Goal: Transaction & Acquisition: Purchase product/service

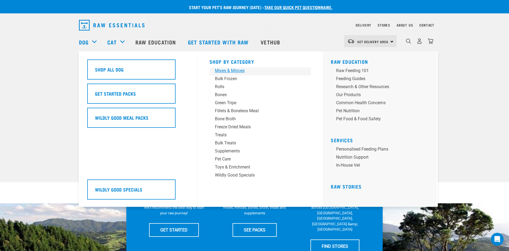
click at [228, 70] on div "Mixes & Minces" at bounding box center [256, 70] width 83 height 6
click at [229, 80] on div "Bulk Frozen" at bounding box center [256, 78] width 83 height 6
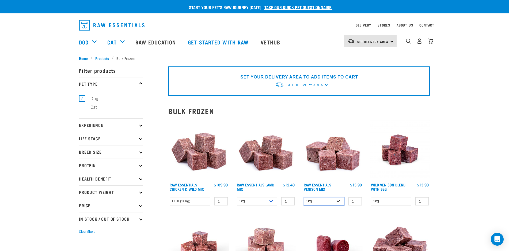
click at [338, 201] on select "1kg 3kg" at bounding box center [324, 201] width 41 height 8
click at [116, 189] on p "Product Weight" at bounding box center [111, 191] width 64 height 13
click at [82, 222] on label "Bulk" at bounding box center [91, 224] width 19 height 7
click at [82, 222] on input "Bulk" at bounding box center [80, 222] width 3 height 3
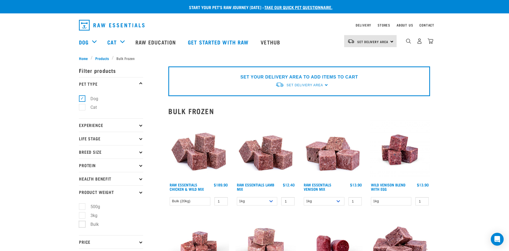
checkbox input "true"
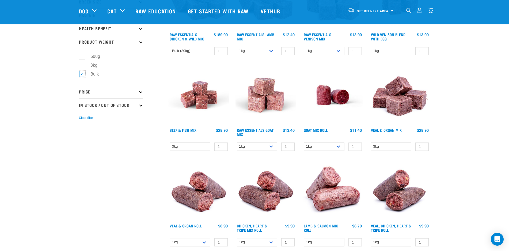
scroll to position [113, 0]
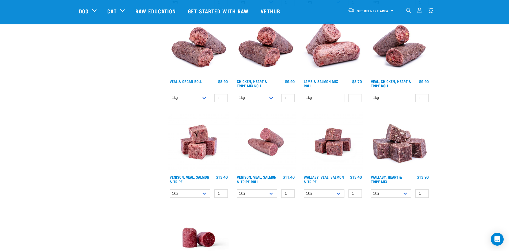
scroll to position [263, 0]
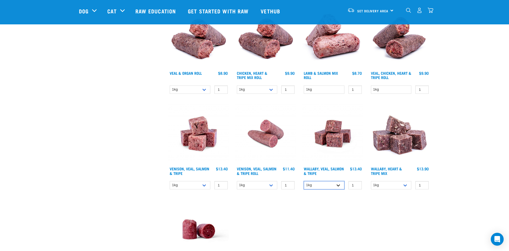
click at [339, 186] on select "1kg 3kg Bulk (18kg)" at bounding box center [324, 185] width 41 height 8
select select "278010"
click at [304, 181] on select "1kg 3kg Bulk (18kg)" at bounding box center [324, 185] width 41 height 8
click at [335, 136] on img at bounding box center [332, 133] width 61 height 61
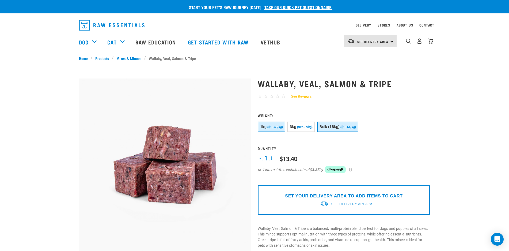
click at [328, 127] on span "Bulk (18kg)" at bounding box center [329, 126] width 20 height 4
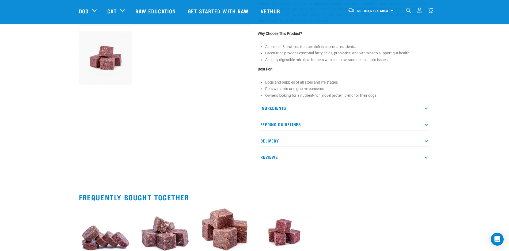
scroll to position [188, 0]
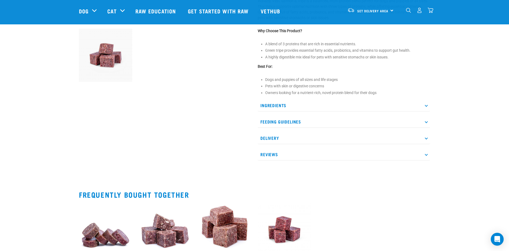
click at [289, 139] on p "Delivery" at bounding box center [344, 138] width 172 height 12
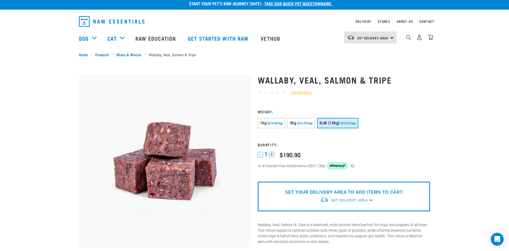
scroll to position [0, 0]
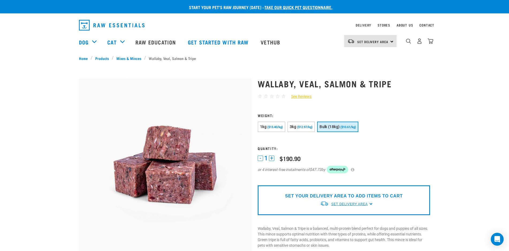
click at [354, 203] on span "Set Delivery Area" at bounding box center [349, 204] width 36 height 4
click at [336, 215] on link "[GEOGRAPHIC_DATA]" at bounding box center [346, 216] width 53 height 9
